Goal: Transaction & Acquisition: Purchase product/service

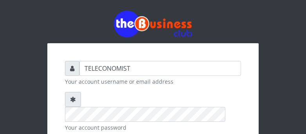
scroll to position [129, 0]
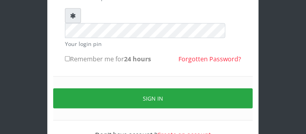
click at [68, 56] on input "Remember me for 24 hours" at bounding box center [67, 58] width 5 height 5
checkbox input "true"
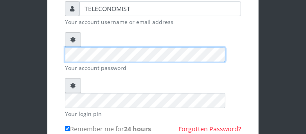
scroll to position [129, 0]
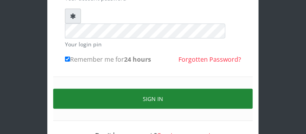
click at [207, 89] on button "Sign in" at bounding box center [153, 99] width 200 height 20
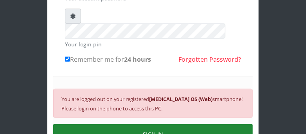
click at [213, 124] on button "SIGN IN" at bounding box center [153, 134] width 200 height 20
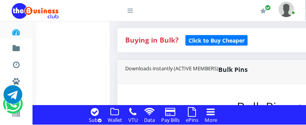
scroll to position [207, 0]
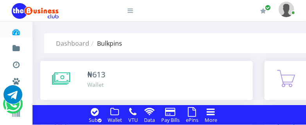
click at [192, 112] on icon at bounding box center [193, 111] width 8 height 9
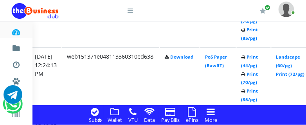
scroll to position [734, 150]
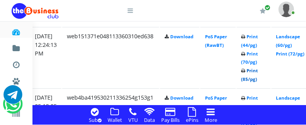
click at [259, 79] on link "Print (85/pg)" at bounding box center [250, 75] width 17 height 15
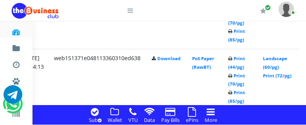
scroll to position [714, 163]
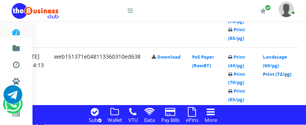
click at [290, 75] on link "Print (72/pg)" at bounding box center [278, 74] width 29 height 6
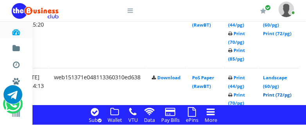
scroll to position [672, 163]
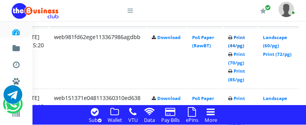
click at [246, 45] on link "Print (44/pg)" at bounding box center [237, 41] width 17 height 15
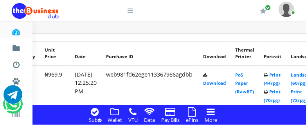
scroll to position [673, 163]
